Goal: Information Seeking & Learning: Learn about a topic

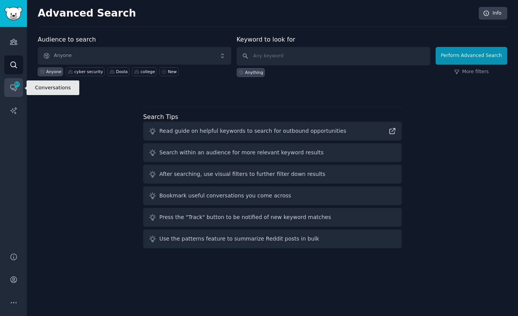
click at [13, 90] on icon "Sidebar" at bounding box center [14, 87] width 8 height 8
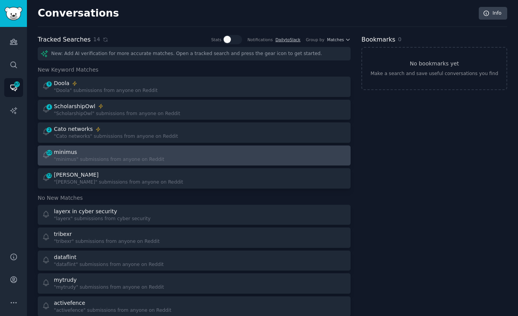
click at [102, 155] on div "minimus" at bounding box center [109, 152] width 110 height 8
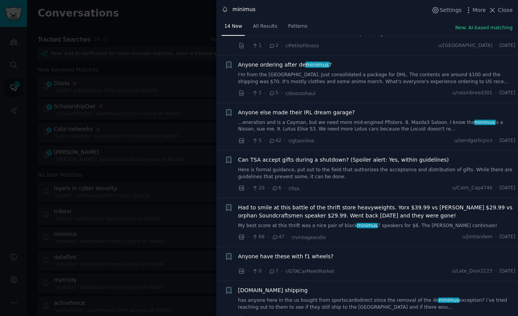
scroll to position [82, 0]
click at [178, 149] on div at bounding box center [259, 158] width 518 height 316
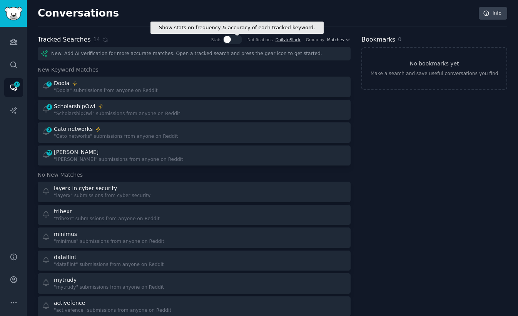
click at [235, 40] on div at bounding box center [236, 39] width 4 height 7
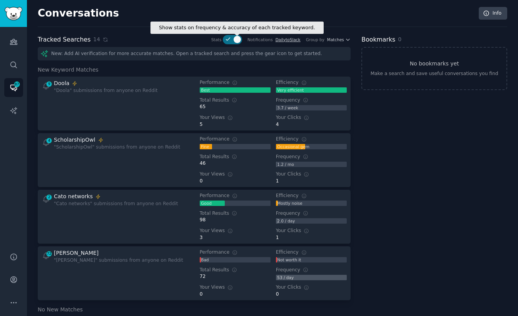
click at [235, 40] on div at bounding box center [237, 39] width 7 height 7
checkbox input "false"
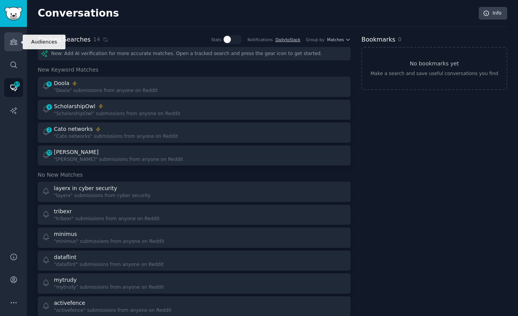
click at [10, 43] on icon "Sidebar" at bounding box center [13, 41] width 7 height 5
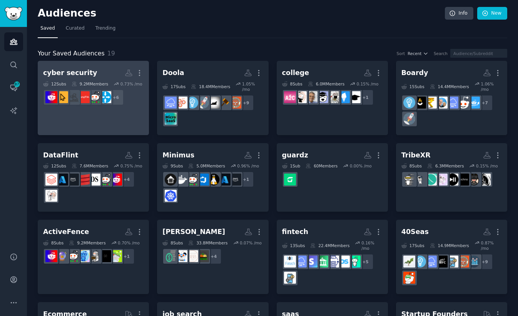
click at [130, 114] on link "cyber security More 12 Sub s 9.2M Members 0.73 % /mo r/ITManagers, r/Infosec, r…" at bounding box center [93, 98] width 111 height 74
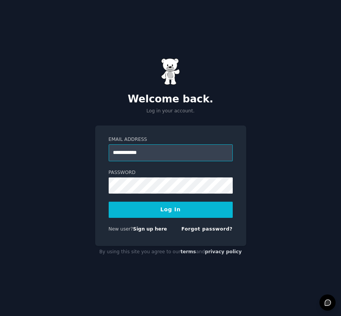
click at [162, 147] on input "**********" at bounding box center [171, 152] width 124 height 17
click at [153, 154] on input "**********" at bounding box center [171, 152] width 124 height 17
click at [170, 212] on button "Log In" at bounding box center [171, 210] width 124 height 16
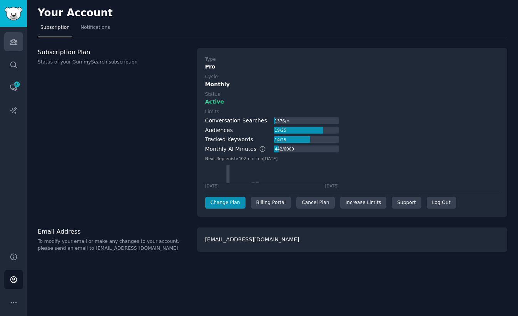
click at [13, 38] on icon "Sidebar" at bounding box center [14, 42] width 8 height 8
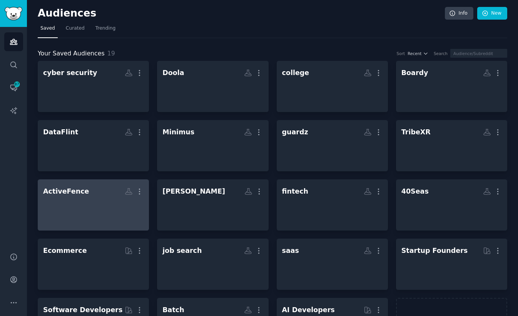
click at [84, 209] on div at bounding box center [93, 211] width 100 height 27
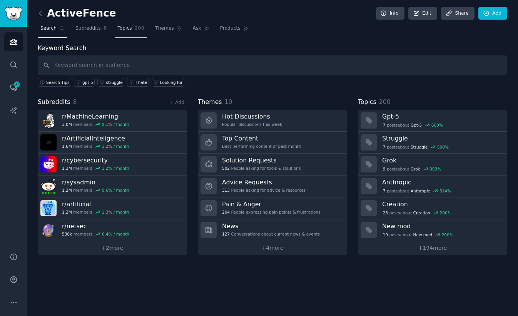
click at [124, 26] on span "Topics" at bounding box center [124, 28] width 14 height 7
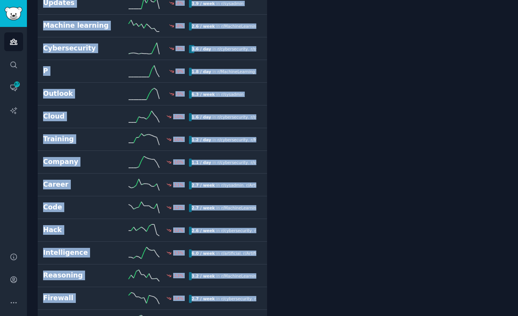
scroll to position [2367, 0]
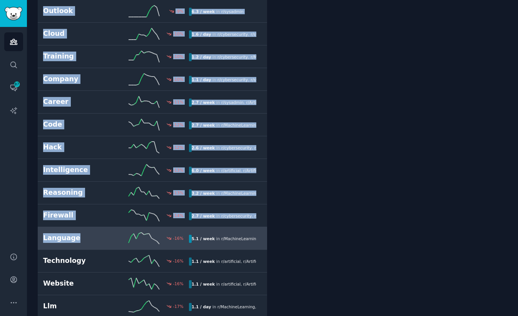
drag, startPoint x: 33, startPoint y: 82, endPoint x: 109, endPoint y: 237, distance: 172.6
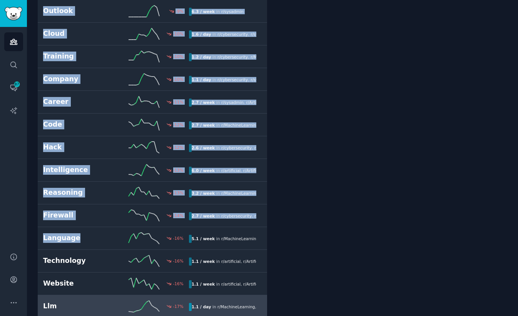
copy div "Gpt-5 600 % 2.9 / week in r/ artificial , r/ ArtificialInteligence Struggle 500…"
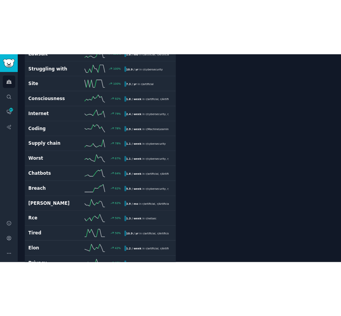
scroll to position [0, 0]
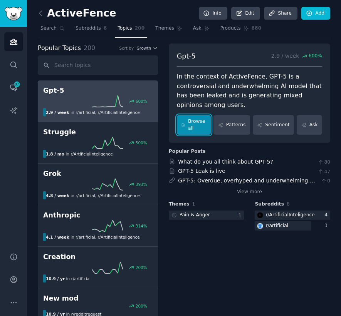
click at [197, 125] on link "Browse all" at bounding box center [194, 125] width 34 height 20
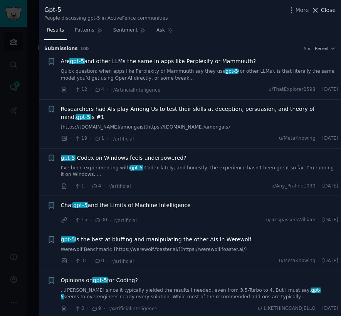
click at [325, 11] on span "Close" at bounding box center [328, 10] width 15 height 8
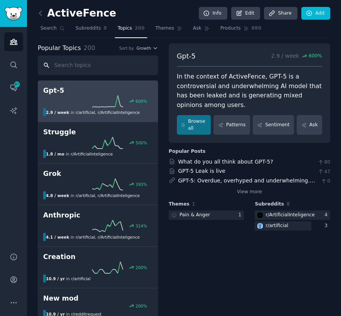
click at [106, 67] on input "text" at bounding box center [98, 65] width 120 height 20
paste input "Chatbots"
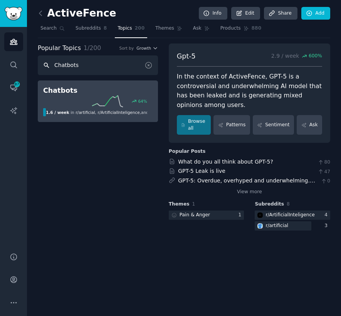
type input "Chatbots"
click at [136, 94] on h2 "Chatbots" at bounding box center [97, 91] width 109 height 10
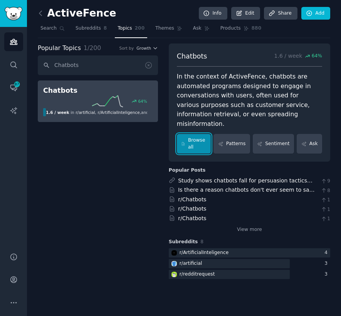
click at [198, 134] on link "Browse all" at bounding box center [194, 144] width 34 height 20
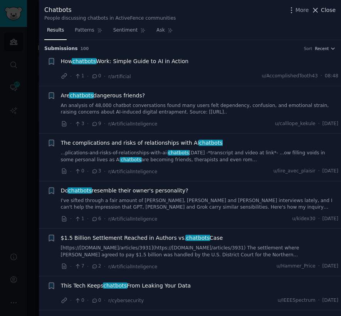
click at [329, 13] on span "Close" at bounding box center [328, 10] width 15 height 8
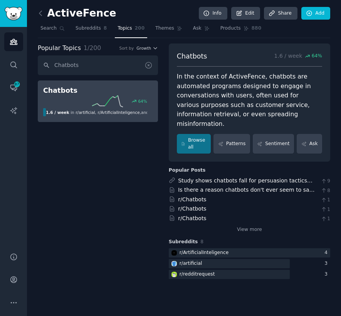
click at [150, 66] on icon at bounding box center [148, 65] width 8 height 8
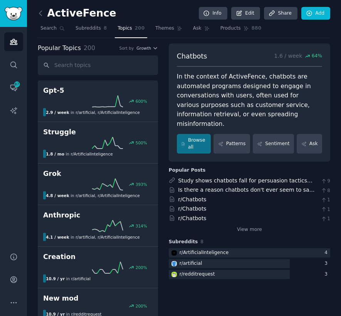
click at [73, 62] on input "text" at bounding box center [98, 65] width 120 height 20
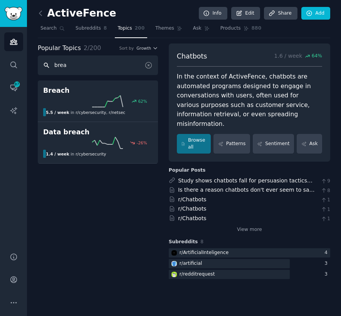
type input "brea"
click at [149, 65] on icon at bounding box center [148, 65] width 6 height 6
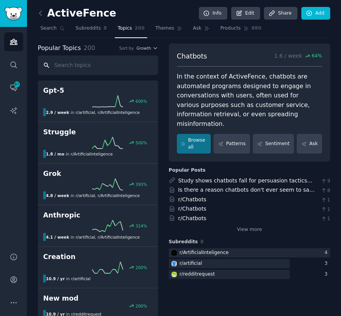
click at [98, 63] on input "text" at bounding box center [98, 65] width 120 height 20
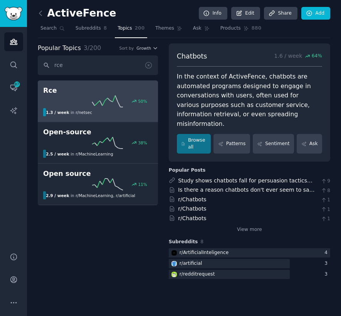
click at [115, 97] on icon at bounding box center [107, 101] width 31 height 12
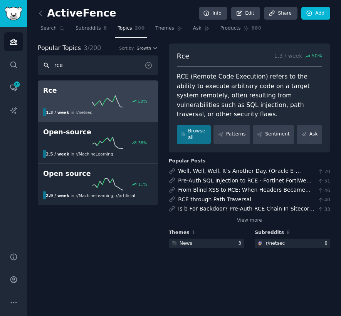
click at [64, 65] on input "rce" at bounding box center [98, 65] width 120 height 20
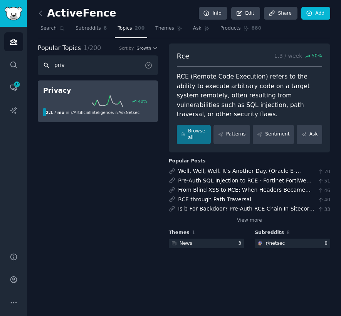
type input "priv"
click at [84, 99] on div "40 %" at bounding box center [97, 101] width 109 height 12
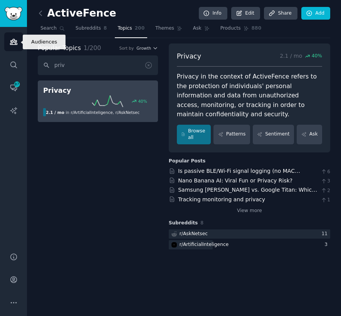
click at [12, 41] on icon "Sidebar" at bounding box center [14, 42] width 8 height 8
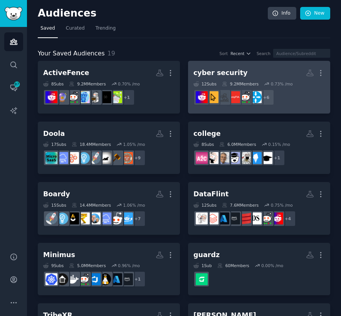
click at [229, 68] on div "cyber security" at bounding box center [220, 73] width 54 height 10
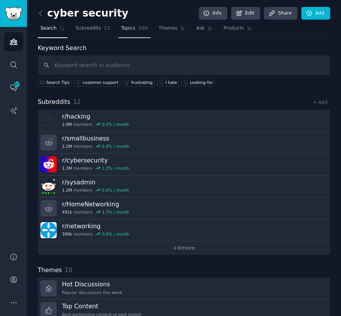
click at [144, 29] on span "200" at bounding box center [143, 28] width 10 height 7
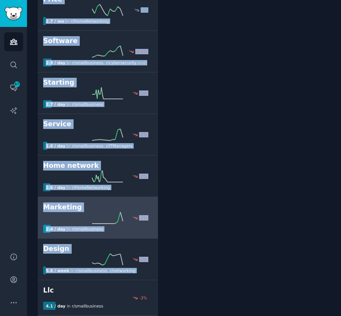
scroll to position [4670, 0]
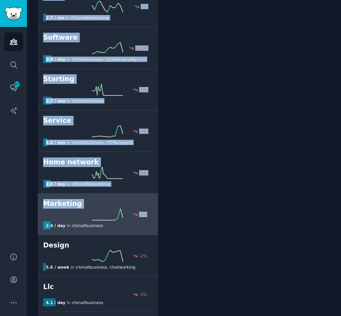
drag, startPoint x: 33, startPoint y: 78, endPoint x: 150, endPoint y: 215, distance: 180.1
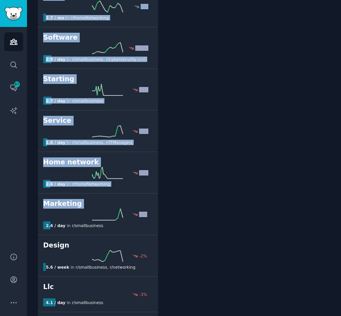
copy div "Customer support 600 % 2.1 / mo in r/ smallbusiness Frustrating 300 % 1.2 / mo …"
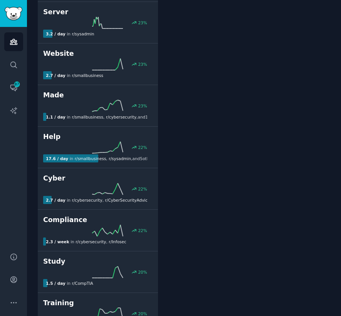
scroll to position [0, 0]
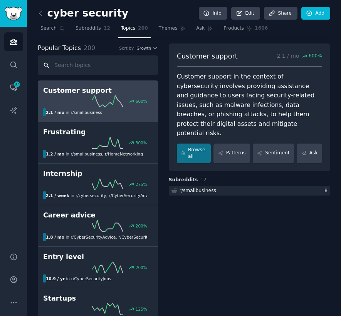
click at [92, 60] on input "text" at bounding box center [98, 65] width 120 height 20
paste input "Security"
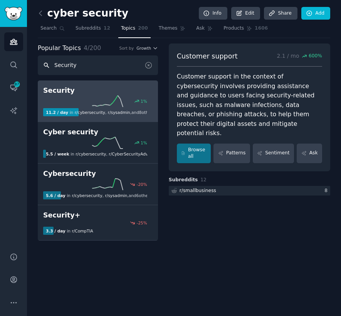
type input "Security"
click at [119, 91] on h2 "Security" at bounding box center [97, 91] width 109 height 10
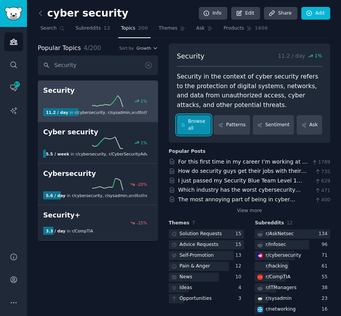
click at [183, 124] on icon at bounding box center [183, 124] width 3 height 3
